Goal: Find specific page/section: Find specific page/section

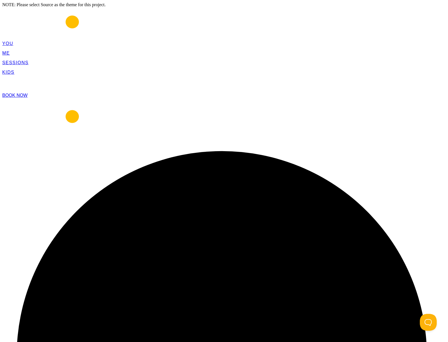
click at [28, 93] on span "BOOK NOW" at bounding box center [14, 95] width 25 height 5
click at [28, 93] on link "BOOK NOW" at bounding box center [14, 95] width 25 height 5
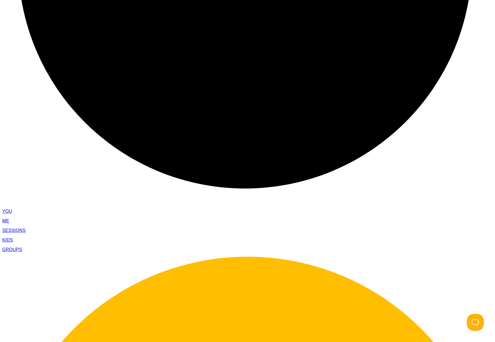
scroll to position [288, 0]
